Goal: Task Accomplishment & Management: Use online tool/utility

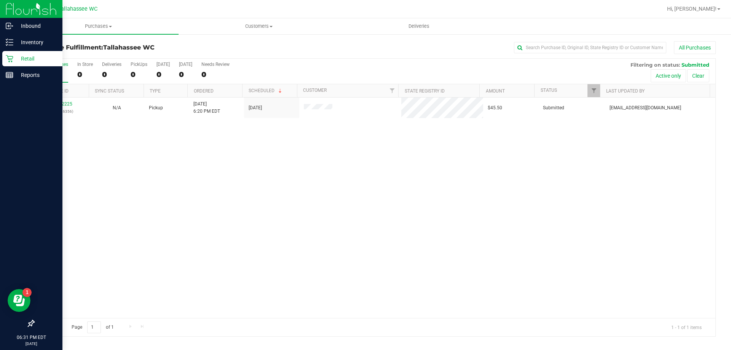
click at [33, 58] on p "Retail" at bounding box center [36, 58] width 46 height 9
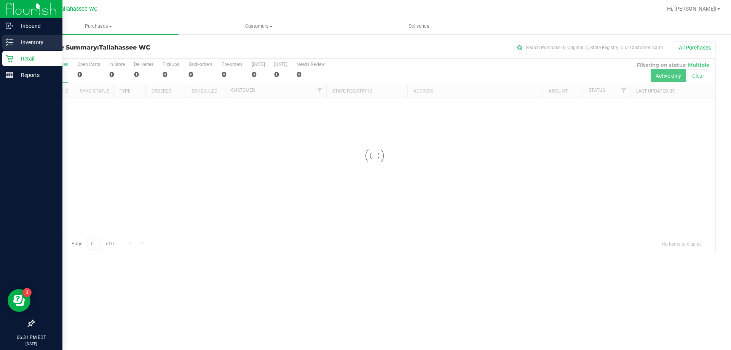
click at [35, 43] on p "Inventory" at bounding box center [36, 42] width 46 height 9
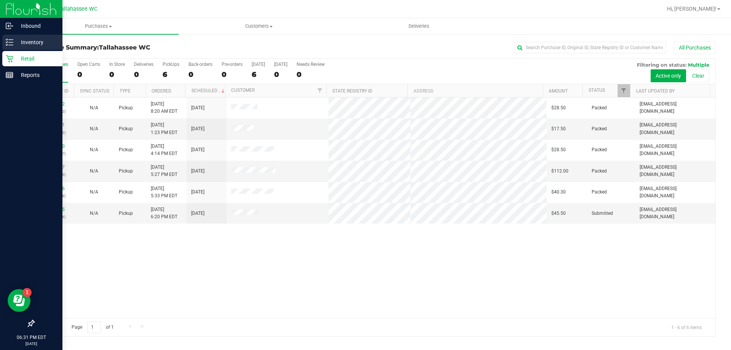
click at [12, 40] on line at bounding box center [11, 40] width 4 height 0
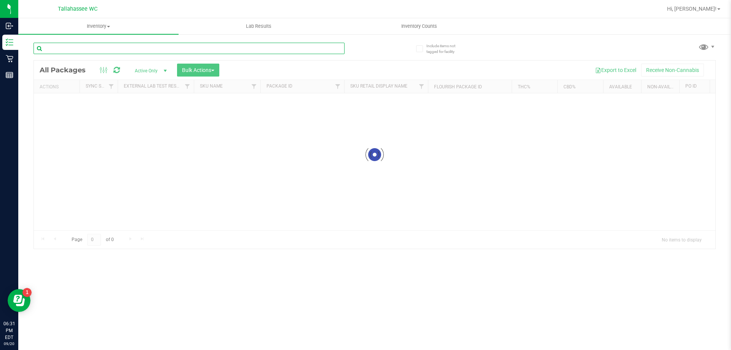
click at [152, 46] on input "text" at bounding box center [189, 48] width 311 height 11
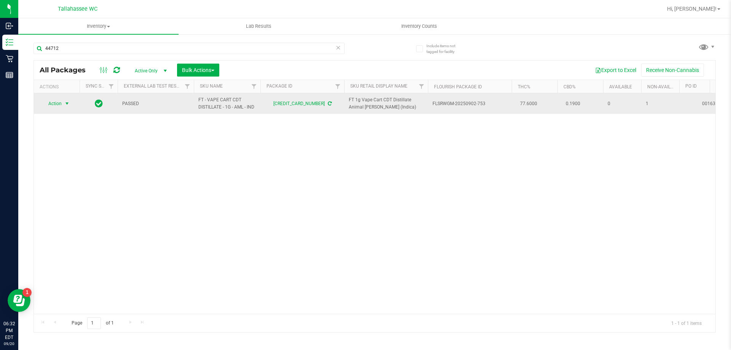
click at [67, 104] on span "select" at bounding box center [67, 104] width 6 height 6
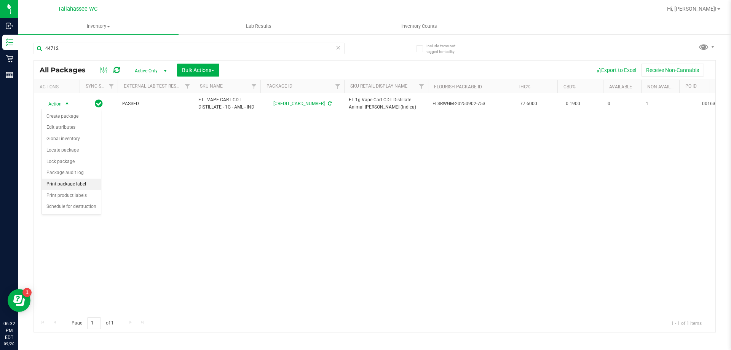
click at [75, 181] on li "Print package label" at bounding box center [71, 184] width 59 height 11
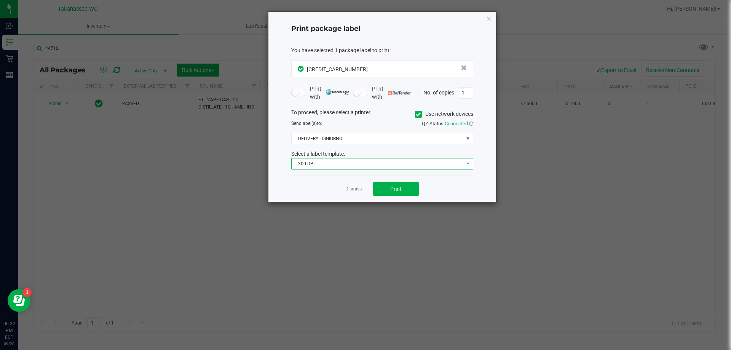
click at [340, 166] on span "300 DPI" at bounding box center [378, 163] width 172 height 11
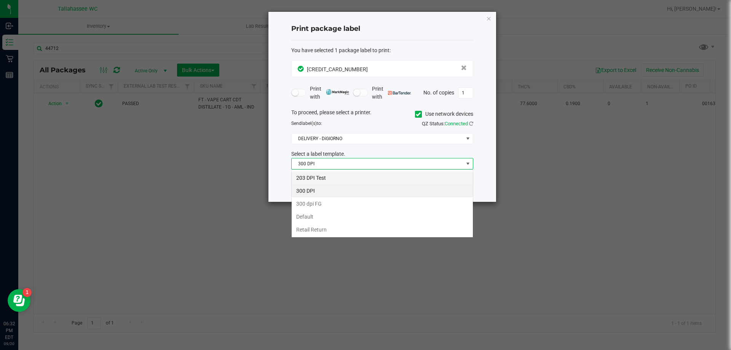
scroll to position [11, 182]
click at [310, 180] on li "203 DPI Test" at bounding box center [382, 177] width 181 height 13
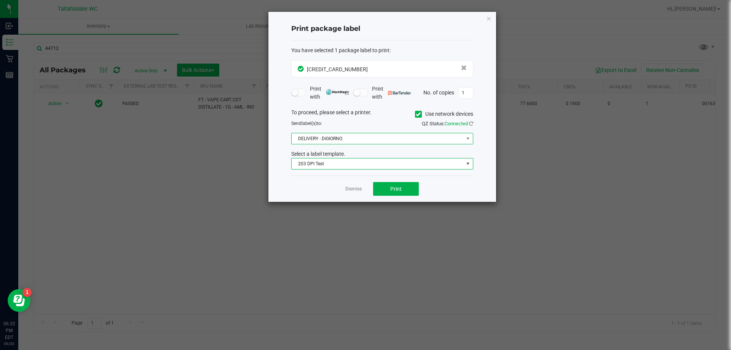
click at [370, 140] on span "DELIVERY - DiGIORNO" at bounding box center [378, 138] width 172 height 11
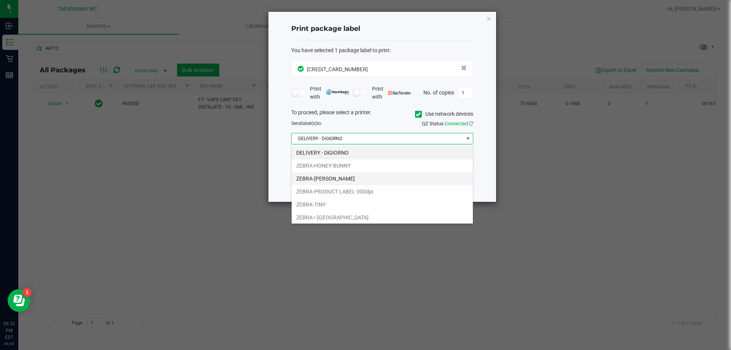
click at [339, 179] on li "ZEBRA-[PERSON_NAME]" at bounding box center [382, 178] width 181 height 13
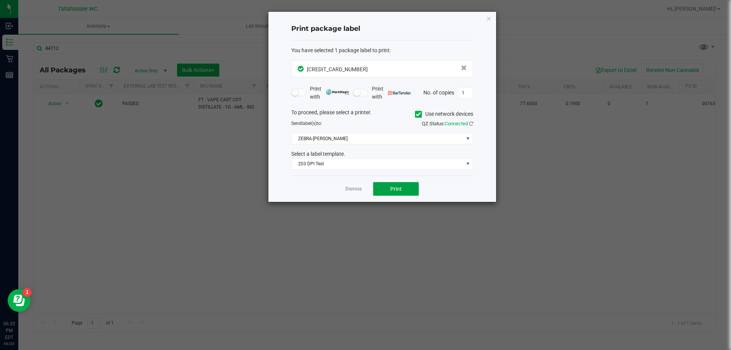
click at [397, 191] on span "Print" at bounding box center [395, 189] width 11 height 6
click at [360, 188] on link "Dismiss" at bounding box center [353, 189] width 16 height 6
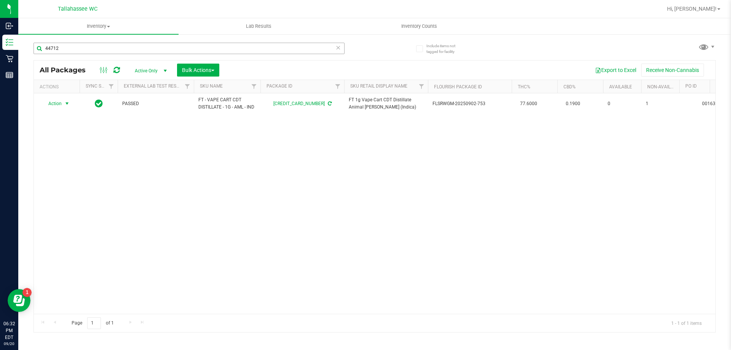
click at [71, 55] on div "44712" at bounding box center [189, 52] width 311 height 18
click at [70, 52] on input "44712" at bounding box center [189, 48] width 311 height 11
type input "4"
type input "1"
type input "2"
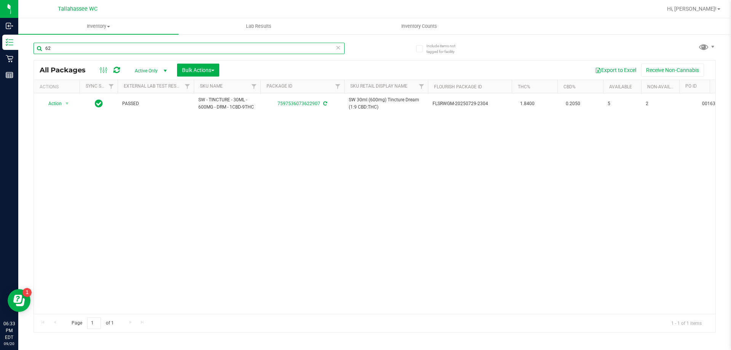
type input "6"
type input "9"
type input "8"
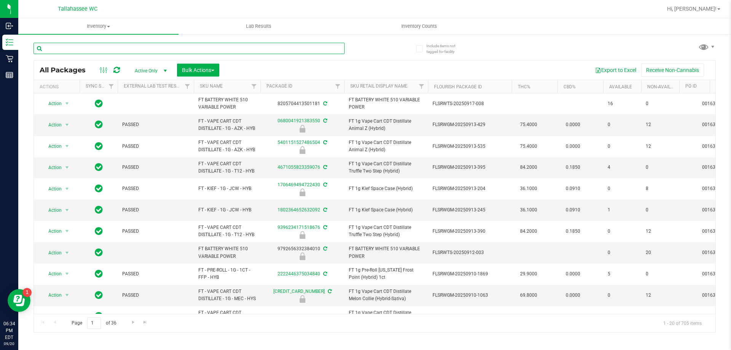
click at [147, 49] on input "text" at bounding box center [189, 48] width 311 height 11
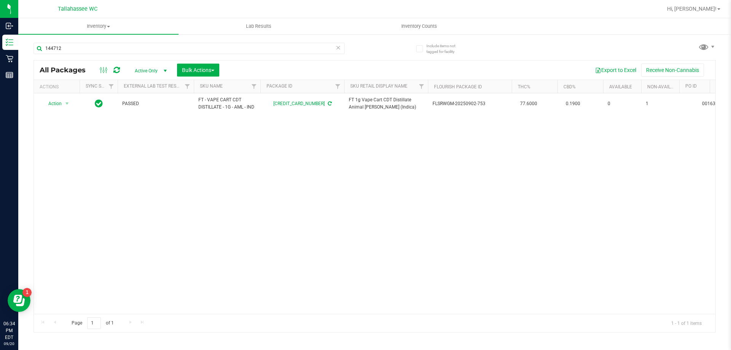
click at [618, 121] on div "Action Action Create package Edit attributes Global inventory Locate package Lo…" at bounding box center [375, 203] width 682 height 220
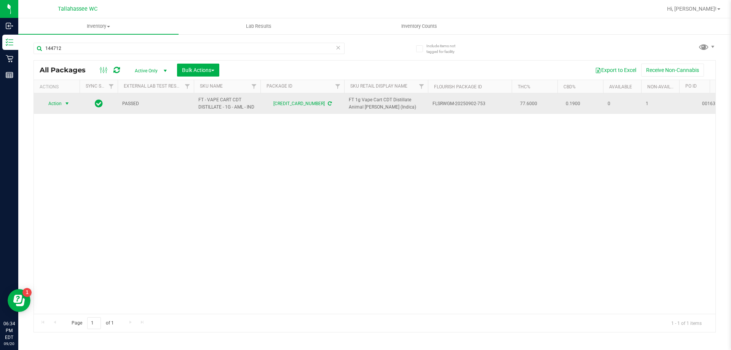
drag, startPoint x: 62, startPoint y: 102, endPoint x: 70, endPoint y: 104, distance: 7.5
click at [64, 102] on span "select" at bounding box center [67, 103] width 10 height 11
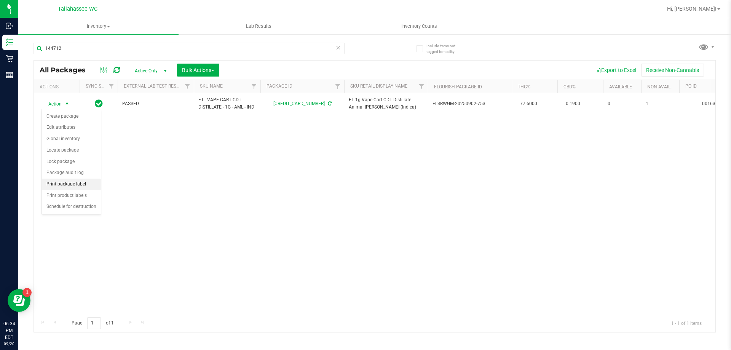
click at [62, 182] on li "Print package label" at bounding box center [71, 184] width 59 height 11
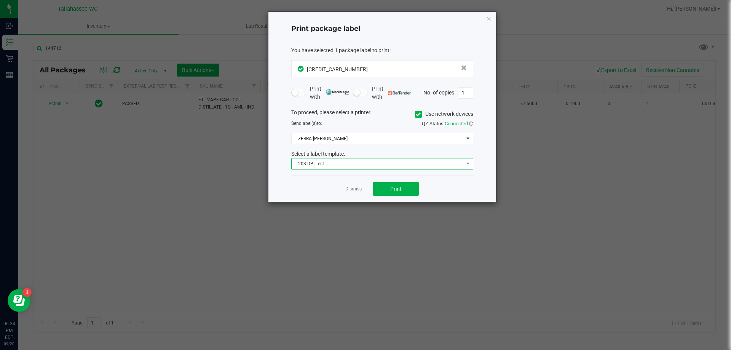
click at [345, 163] on span "203 DPI Test" at bounding box center [378, 163] width 172 height 11
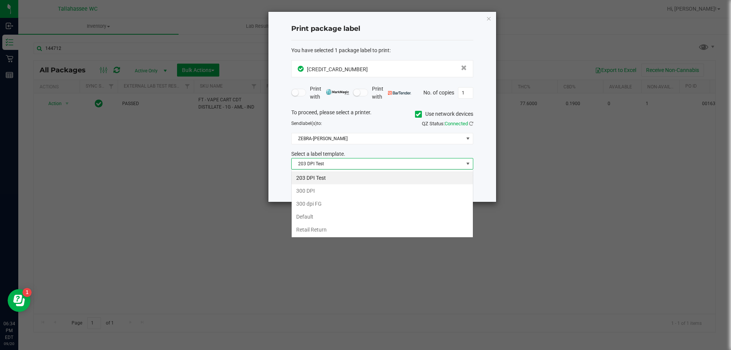
scroll to position [11, 182]
click at [307, 189] on li "300 DPI" at bounding box center [382, 190] width 181 height 13
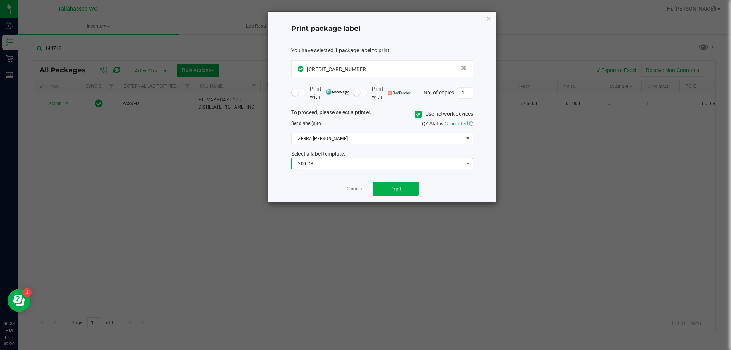
click at [331, 163] on span "300 DPI" at bounding box center [378, 163] width 172 height 11
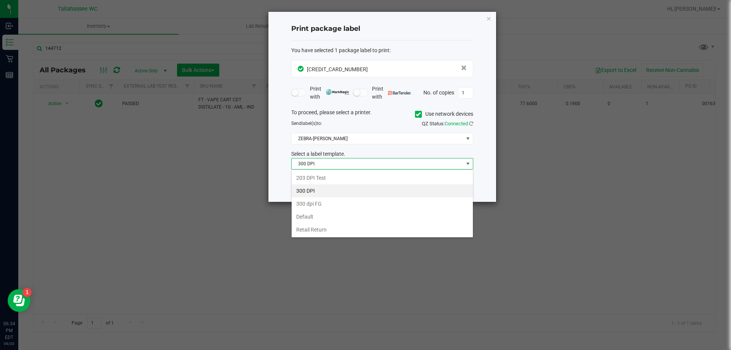
click at [322, 178] on li "203 DPI Test" at bounding box center [382, 177] width 181 height 13
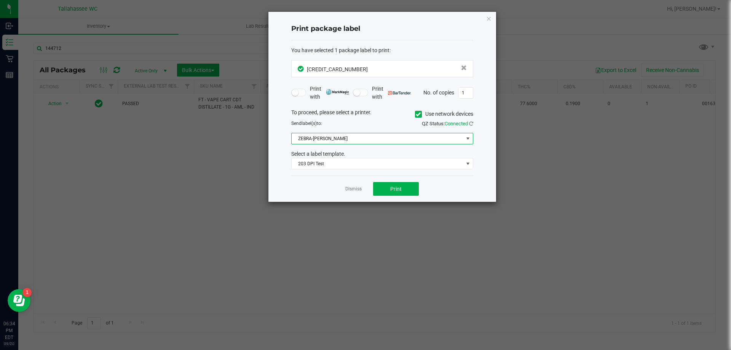
click at [352, 142] on span "ZEBRA-[PERSON_NAME]" at bounding box center [378, 138] width 172 height 11
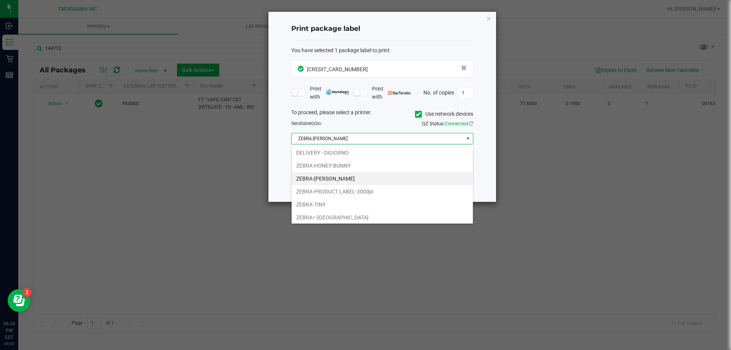
click at [328, 180] on li "ZEBRA-[PERSON_NAME]" at bounding box center [382, 178] width 181 height 13
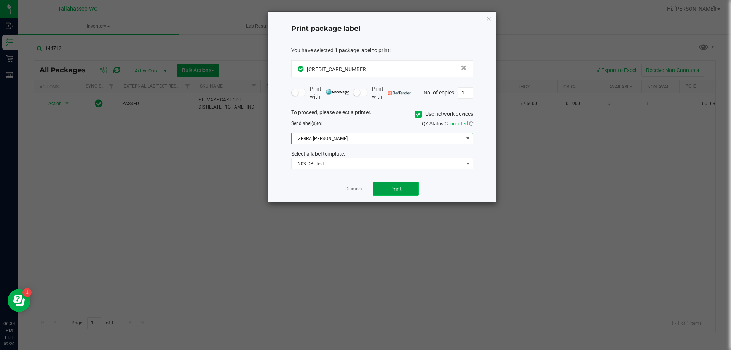
click at [382, 187] on button "Print" at bounding box center [396, 189] width 46 height 14
click at [359, 192] on link "Dismiss" at bounding box center [353, 189] width 16 height 6
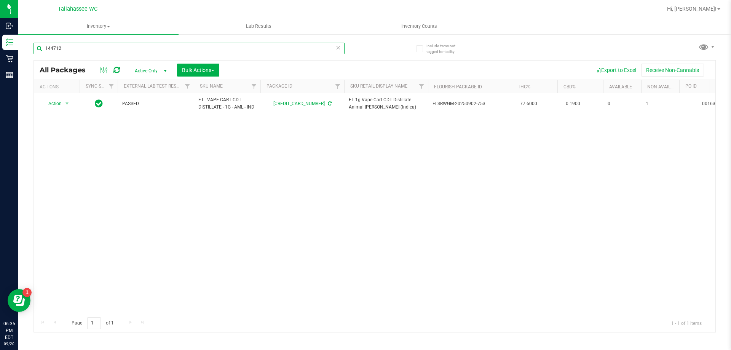
click at [76, 50] on input "144712" at bounding box center [189, 48] width 311 height 11
type input "1"
type input "134126"
